Goal: Check status: Check status

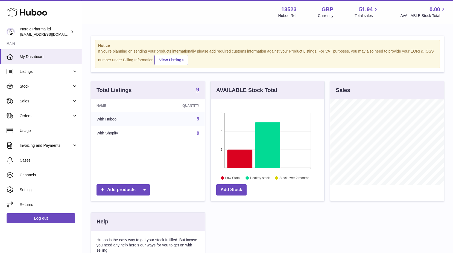
scroll to position [85, 113]
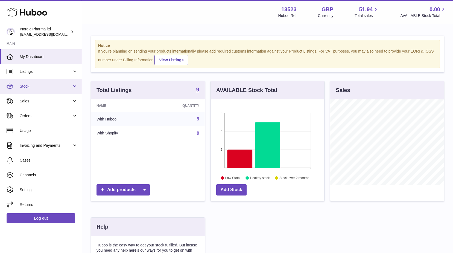
click at [38, 87] on span "Stock" at bounding box center [46, 86] width 52 height 5
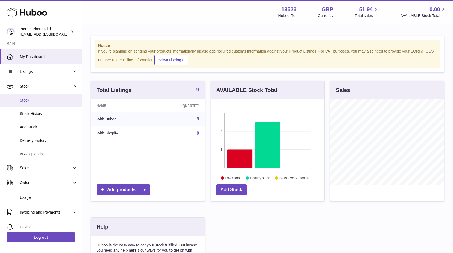
click at [29, 100] on span "Stock" at bounding box center [49, 100] width 58 height 5
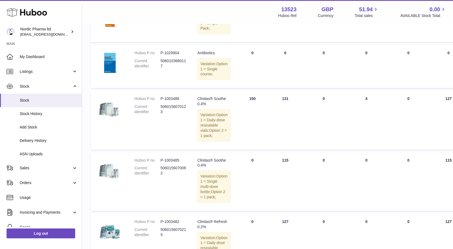
scroll to position [219, 0]
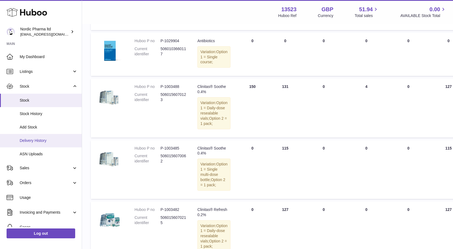
click at [36, 142] on span "Delivery History" at bounding box center [49, 140] width 58 height 5
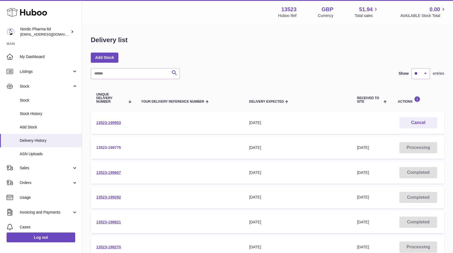
click at [114, 147] on link "13523-199775" at bounding box center [108, 147] width 25 height 4
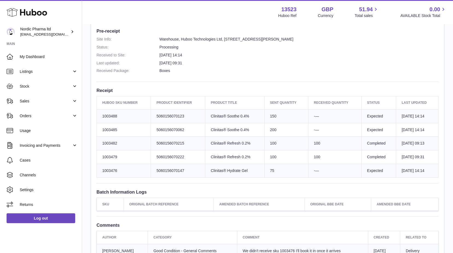
scroll to position [137, 0]
